Goal: Task Accomplishment & Management: Manage account settings

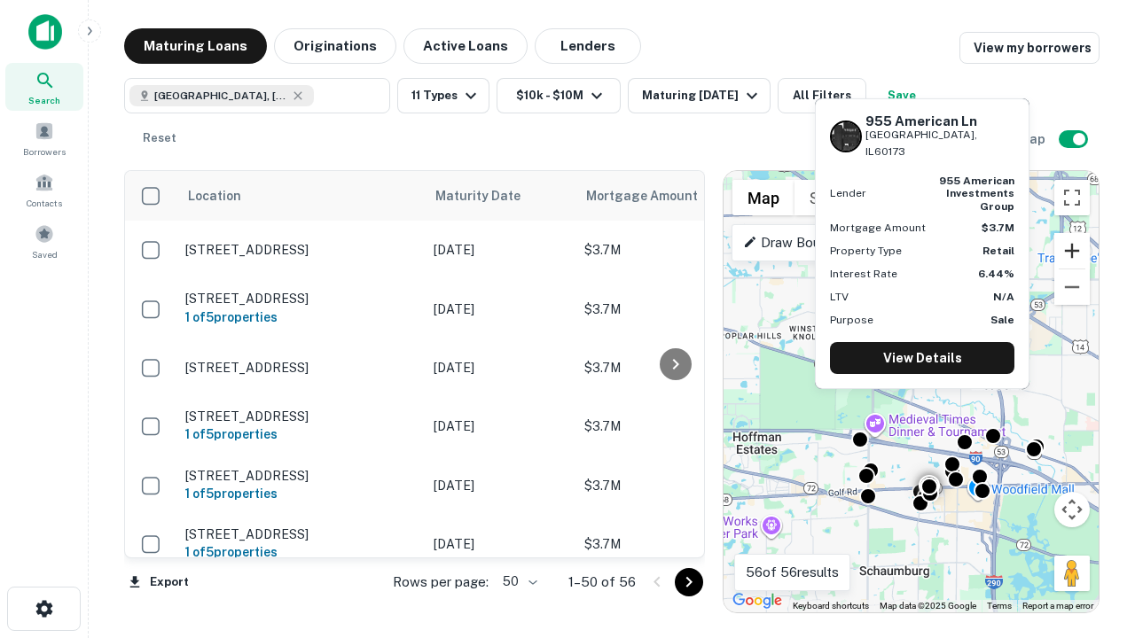
click at [1072, 251] on button "Zoom in" at bounding box center [1071, 250] width 35 height 35
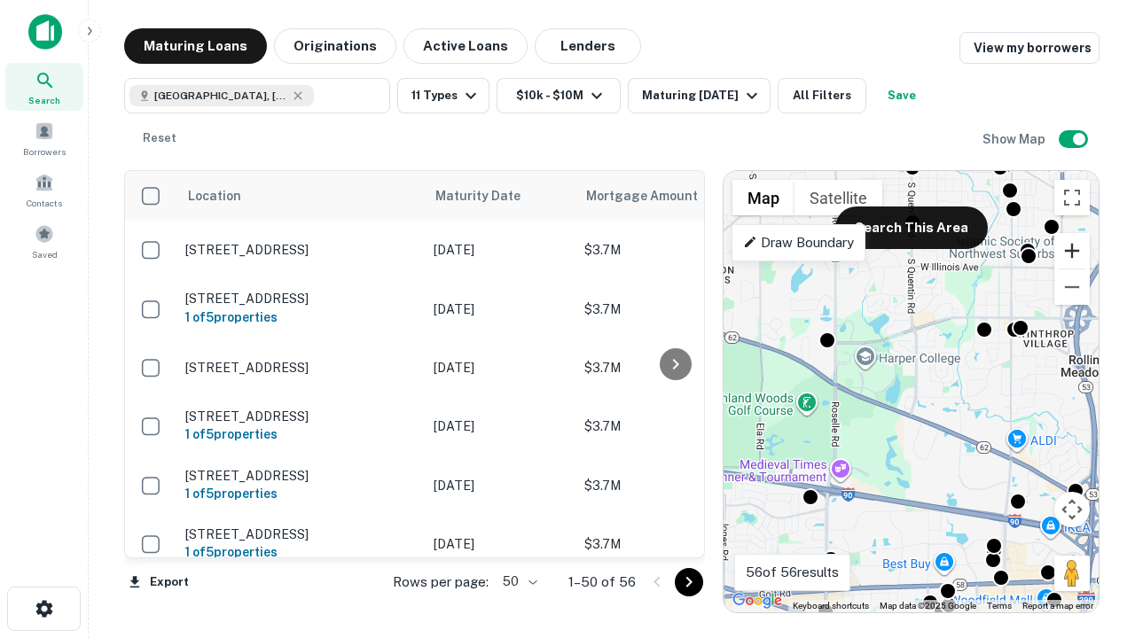
click at [1072, 251] on button "Zoom in" at bounding box center [1071, 250] width 35 height 35
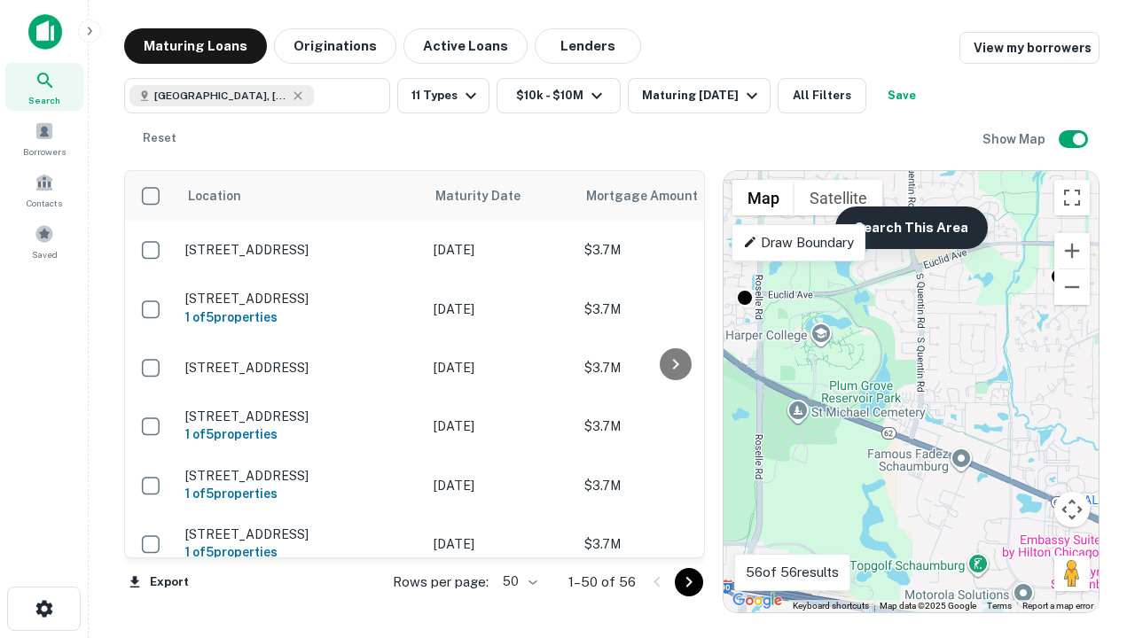
click at [911, 228] on button "Search This Area" at bounding box center [911, 228] width 153 height 43
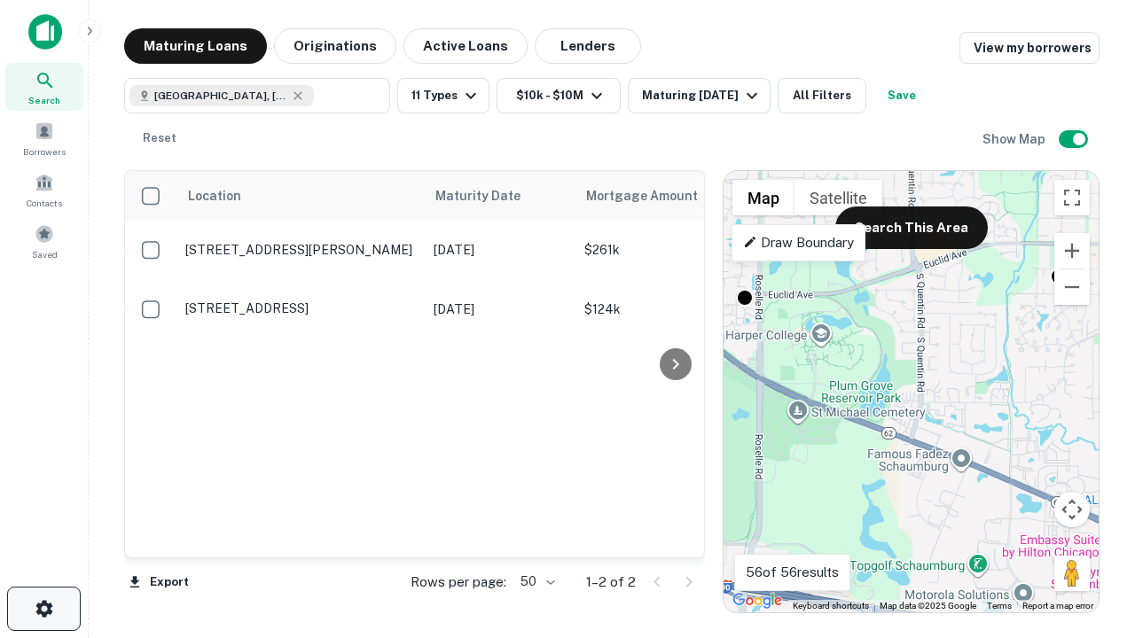
click at [43, 609] on icon "button" at bounding box center [44, 609] width 21 height 21
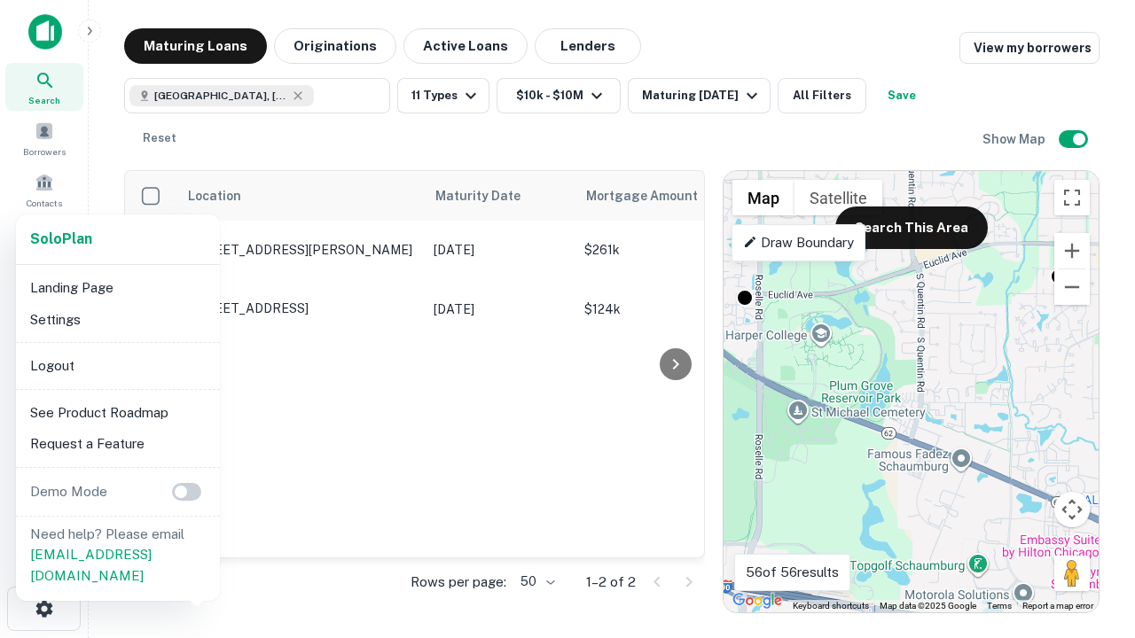
click at [117, 365] on li "Logout" at bounding box center [118, 366] width 190 height 32
